Goal: Transaction & Acquisition: Purchase product/service

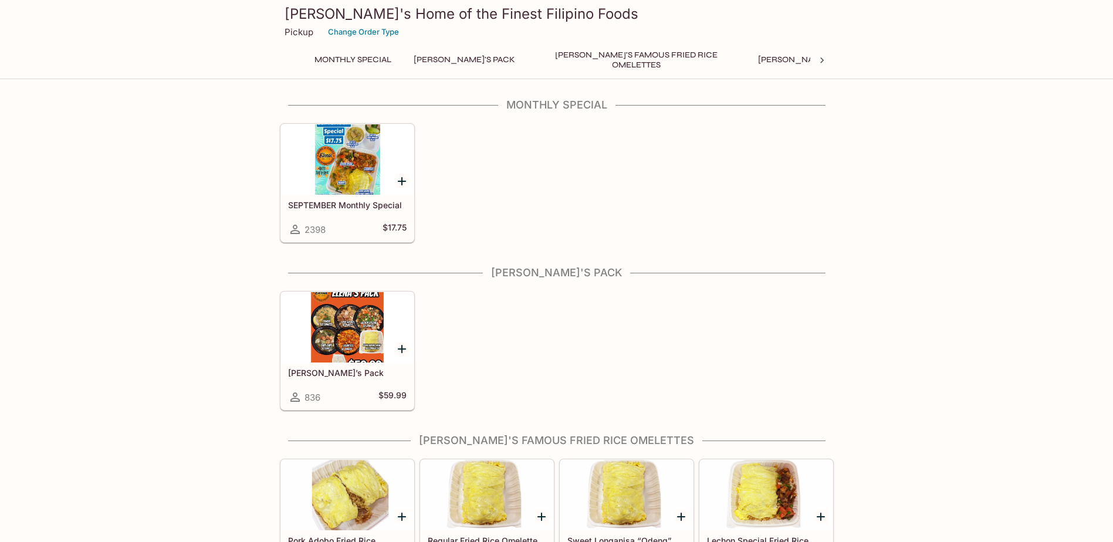
click at [350, 161] on div at bounding box center [347, 159] width 133 height 70
click at [360, 339] on div at bounding box center [347, 327] width 133 height 70
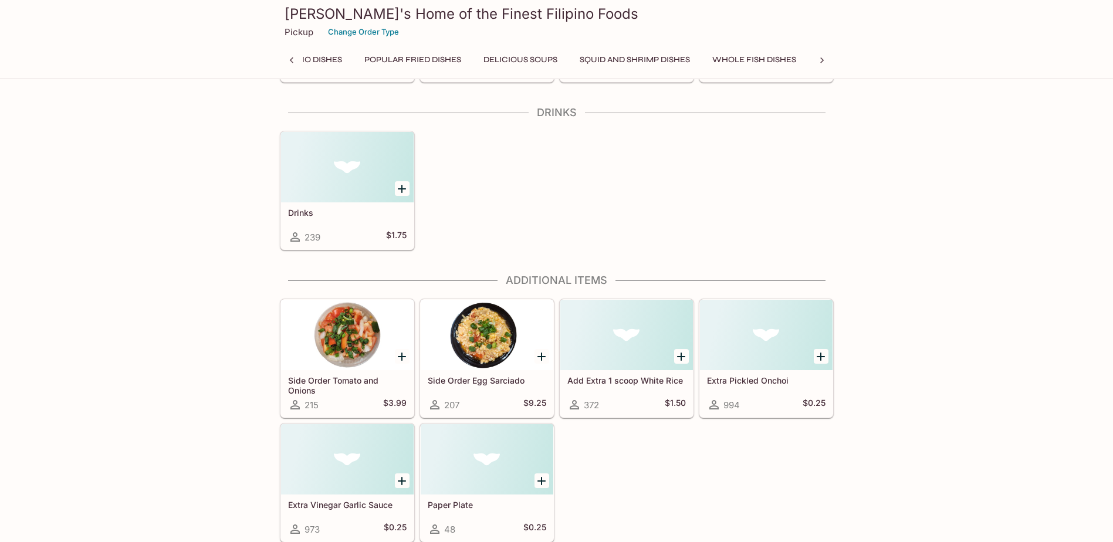
scroll to position [2417, 0]
